Goal: Task Accomplishment & Management: Manage account settings

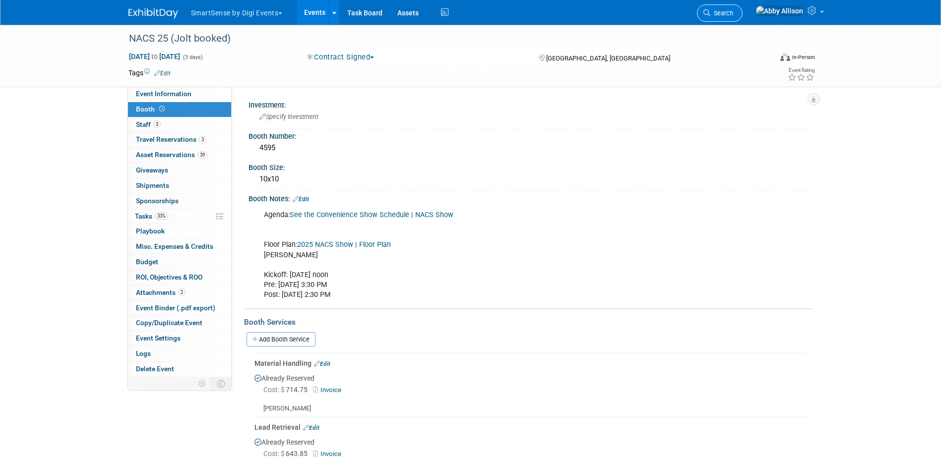
click at [733, 12] on span "Search" at bounding box center [721, 12] width 23 height 7
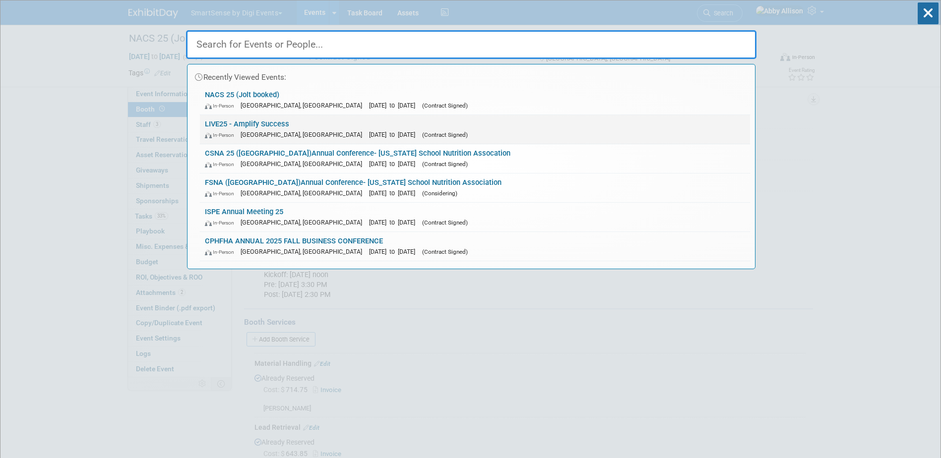
click at [245, 120] on link "LIVE25 - Amplify Success In-Person [GEOGRAPHIC_DATA], [GEOGRAPHIC_DATA] [DATE] …" at bounding box center [475, 129] width 550 height 29
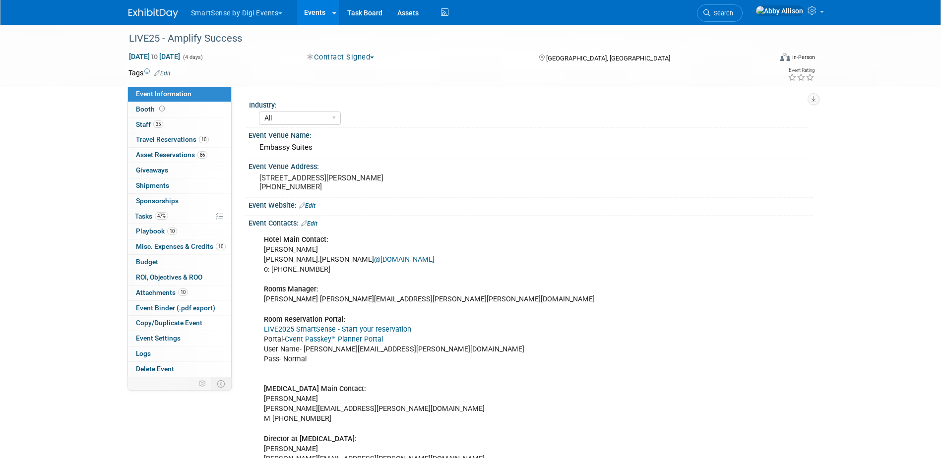
select select "All"
click at [161, 243] on span "Misc. Expenses & Credits 10" at bounding box center [181, 246] width 90 height 8
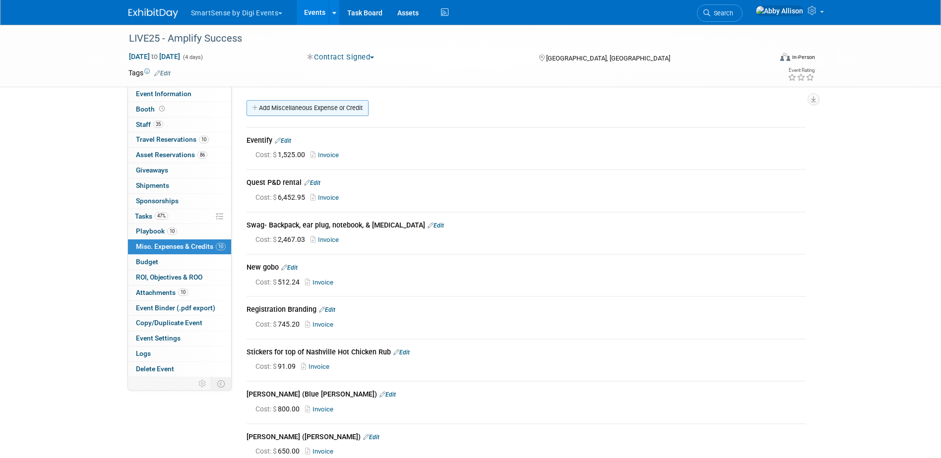
click at [295, 107] on link "Add Miscellaneous Expense or Credit" at bounding box center [307, 108] width 122 height 16
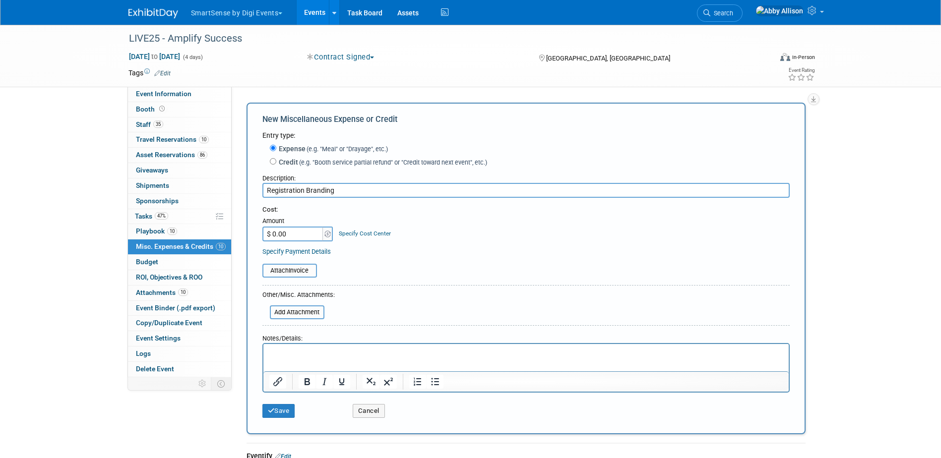
type input "Registration Branding"
click at [288, 239] on input "$ 0.00" at bounding box center [293, 234] width 62 height 15
type input "$ 799.20"
click at [282, 270] on input "file" at bounding box center [257, 271] width 118 height 12
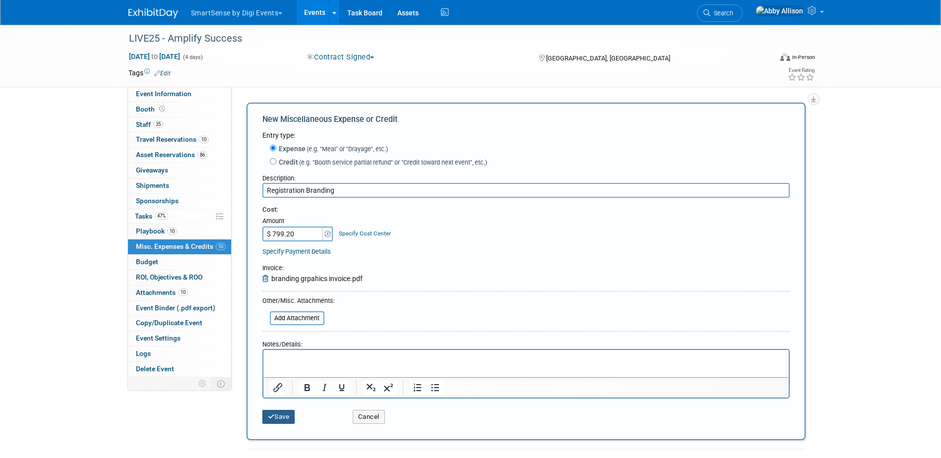
click at [273, 422] on button "Save" at bounding box center [278, 417] width 33 height 14
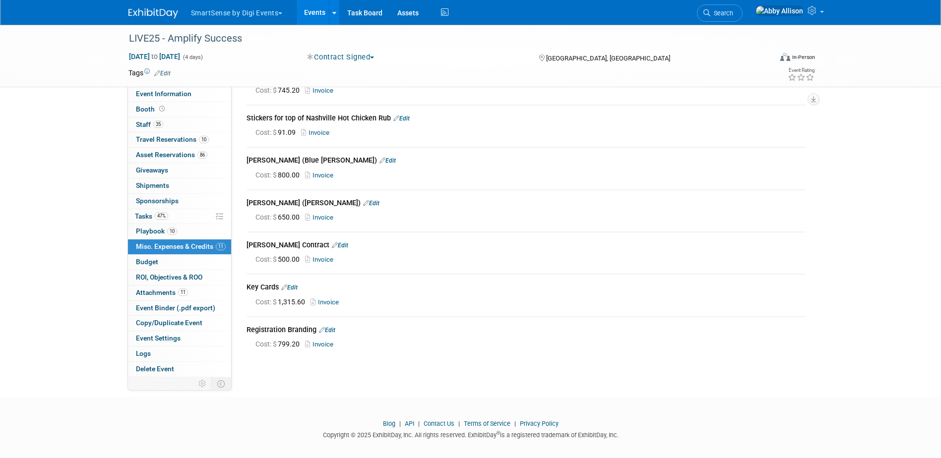
scroll to position [237, 0]
